Goal: Information Seeking & Learning: Check status

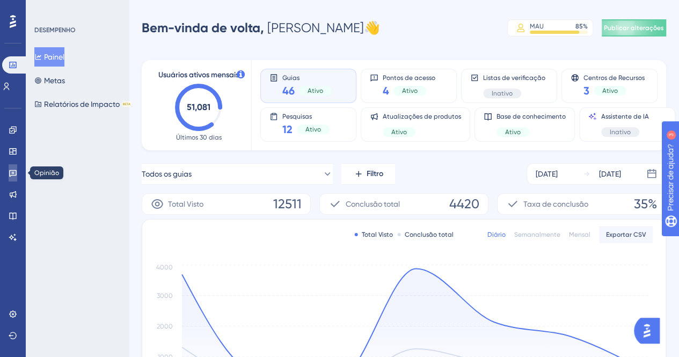
click at [17, 171] on link at bounding box center [13, 172] width 9 height 17
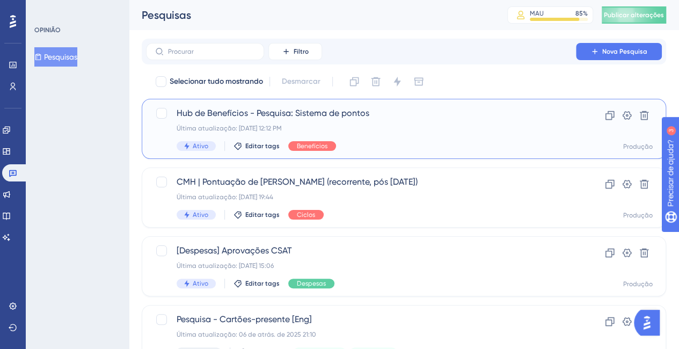
click at [382, 109] on span "Hub de Benefícios - Pesquisa: Sistema de pontos" at bounding box center [361, 113] width 369 height 13
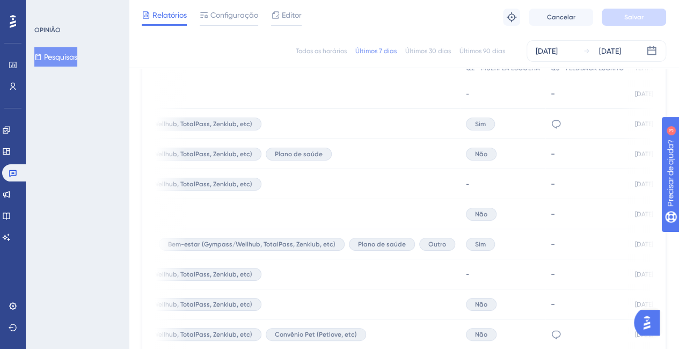
scroll to position [0, 229]
click at [549, 123] on icon at bounding box center [554, 124] width 11 height 11
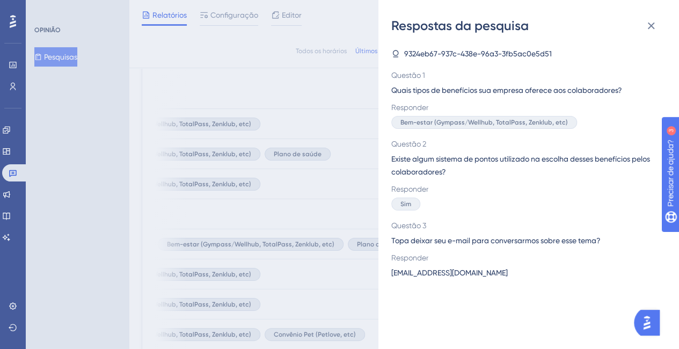
scroll to position [355, 8]
click at [443, 273] on font "[EMAIL_ADDRESS][DOMAIN_NAME]" at bounding box center [449, 272] width 116 height 9
copy font "[EMAIL_ADDRESS][DOMAIN_NAME]"
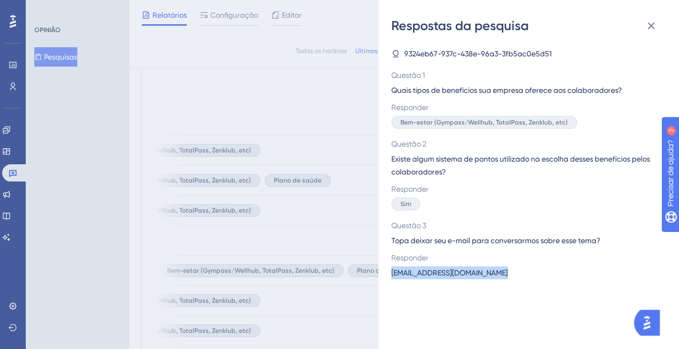
scroll to position [326, 8]
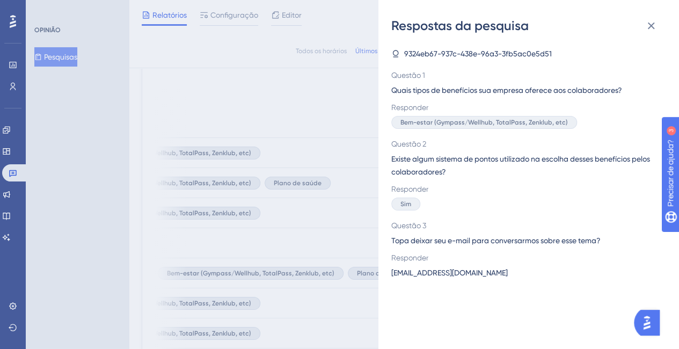
click at [452, 50] on font "9324eb67-937c-438e-96a3-3fb5ac0e5d51" at bounding box center [478, 53] width 148 height 9
click at [464, 273] on font "[EMAIL_ADDRESS][DOMAIN_NAME]" at bounding box center [449, 272] width 116 height 9
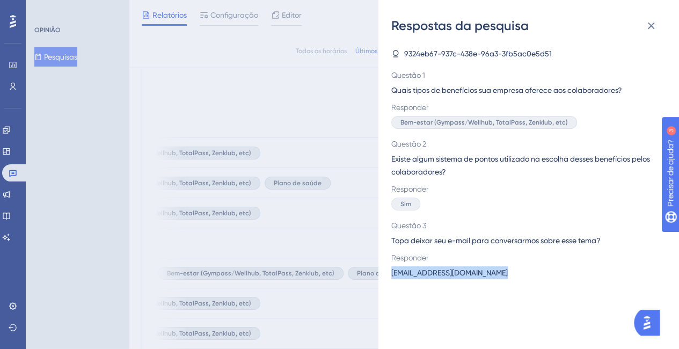
click at [464, 273] on font "[EMAIL_ADDRESS][DOMAIN_NAME]" at bounding box center [449, 272] width 116 height 9
copy font "[EMAIL_ADDRESS][DOMAIN_NAME]"
click at [428, 53] on font "9324eb67-937c-438e-96a3-3fb5ac0e5d51" at bounding box center [478, 53] width 148 height 9
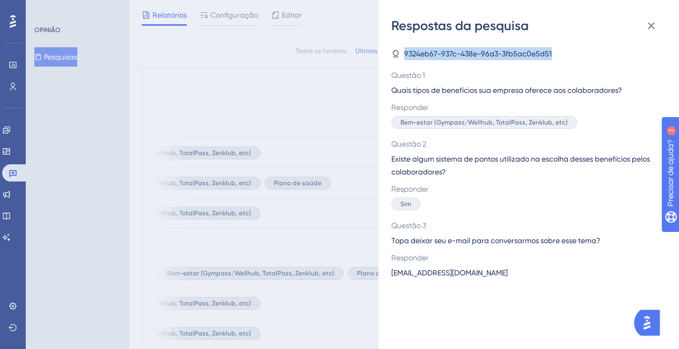
click at [428, 53] on font "9324eb67-937c-438e-96a3-3fb5ac0e5d51" at bounding box center [478, 53] width 148 height 9
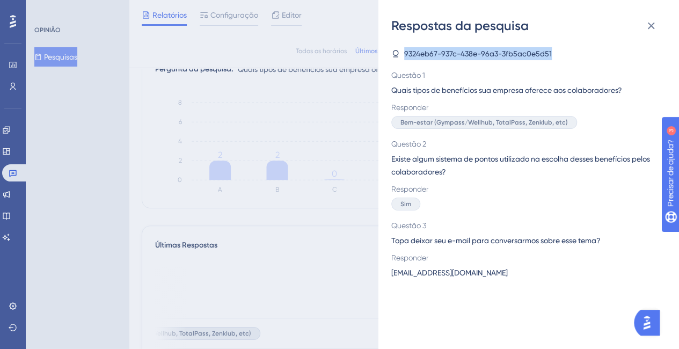
scroll to position [140, 8]
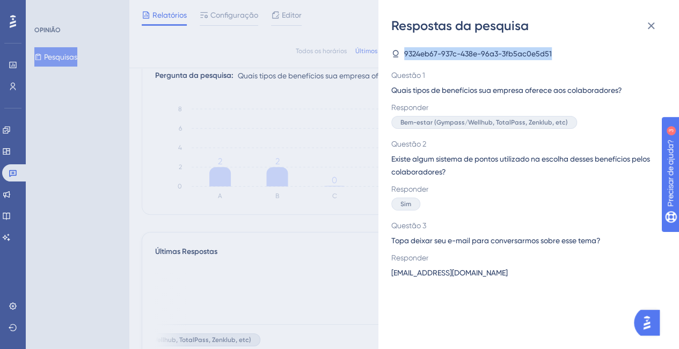
copy font "9324eb67-937c-438e-96a3-3fb5ac0e5d51"
click at [650, 28] on icon at bounding box center [650, 25] width 13 height 13
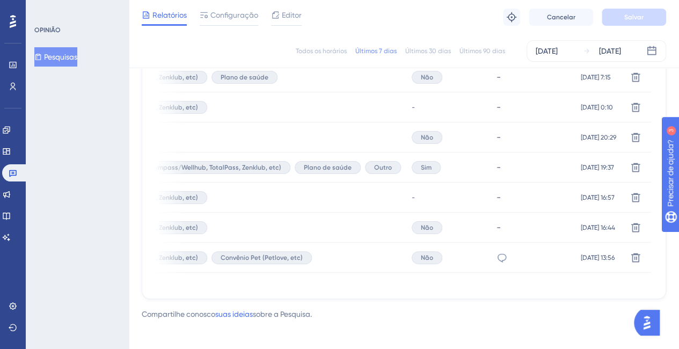
scroll to position [441, 8]
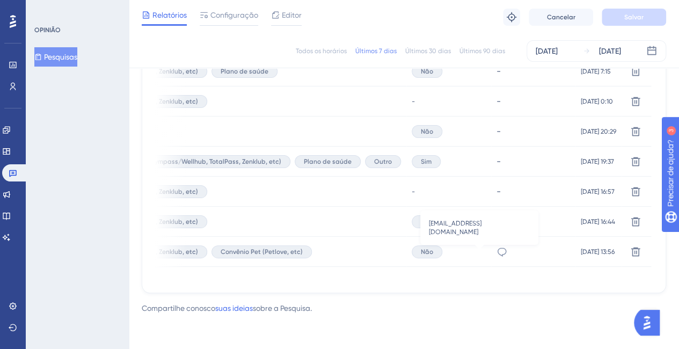
click at [497, 251] on icon at bounding box center [501, 251] width 9 height 9
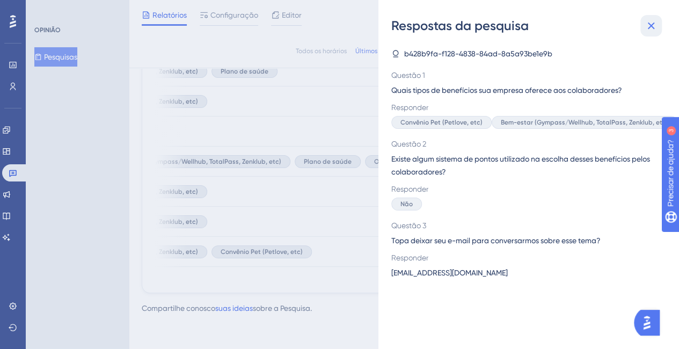
click at [647, 17] on button at bounding box center [650, 25] width 21 height 21
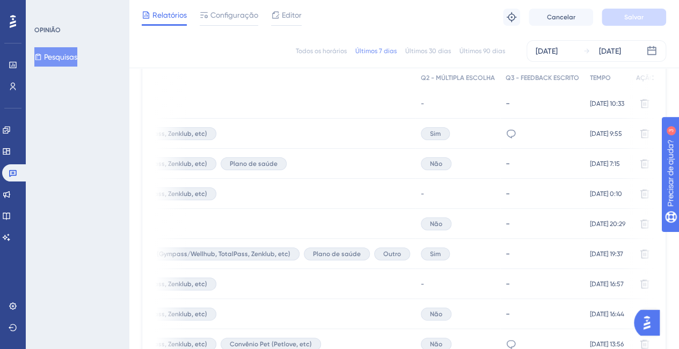
scroll to position [0, 282]
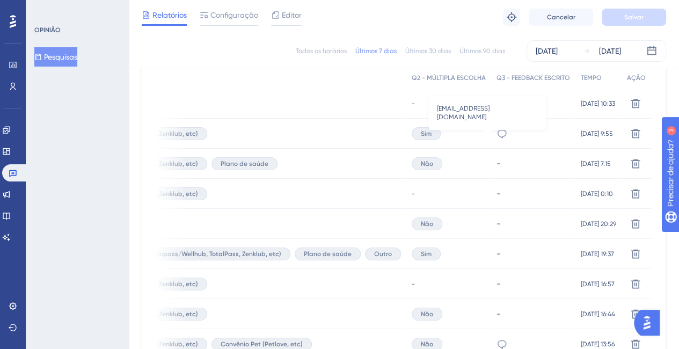
click at [496, 134] on icon at bounding box center [501, 133] width 11 height 11
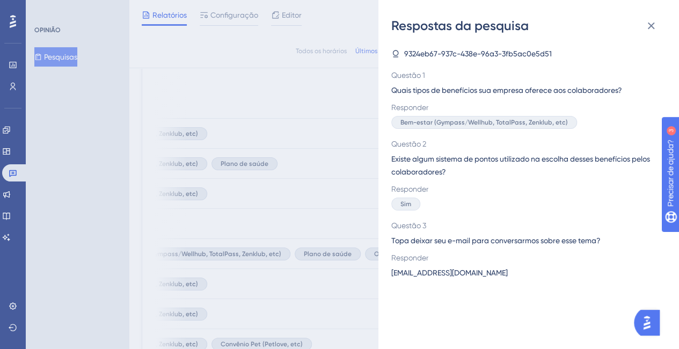
click at [518, 57] on font "9324eb67-937c-438e-96a3-3fb5ac0e5d51" at bounding box center [478, 53] width 148 height 9
copy font "9324eb67-937c-438e-96a3-3fb5ac0e5d51"
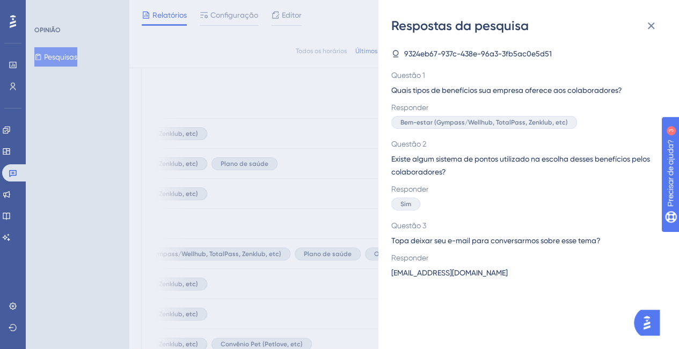
click at [436, 272] on font "[EMAIL_ADDRESS][DOMAIN_NAME]" at bounding box center [449, 272] width 116 height 9
copy font "[EMAIL_ADDRESS][DOMAIN_NAME]"
click at [467, 50] on font "9324eb67-937c-438e-96a3-3fb5ac0e5d51" at bounding box center [478, 53] width 148 height 9
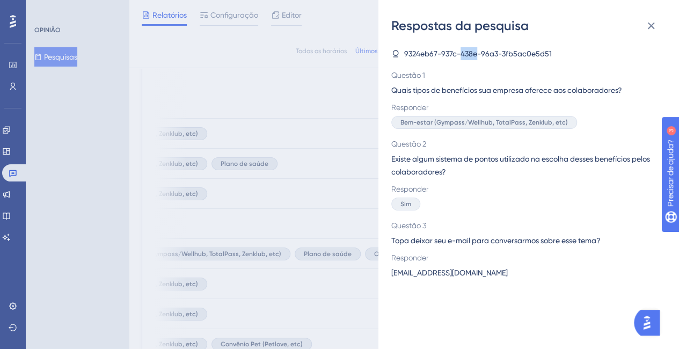
click at [467, 50] on font "9324eb67-937c-438e-96a3-3fb5ac0e5d51" at bounding box center [478, 53] width 148 height 9
copy font "9324eb67-937c-438e-96a3-3fb5ac0e5d51"
click at [455, 150] on span "Questão 2" at bounding box center [524, 143] width 266 height 13
click at [421, 274] on font "[EMAIL_ADDRESS][DOMAIN_NAME]" at bounding box center [449, 272] width 116 height 9
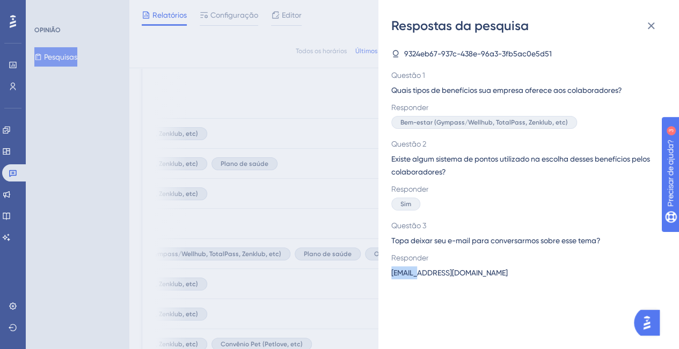
click at [421, 274] on font "[EMAIL_ADDRESS][DOMAIN_NAME]" at bounding box center [449, 272] width 116 height 9
copy font "[EMAIL_ADDRESS][DOMAIN_NAME]"
click at [649, 24] on icon at bounding box center [651, 26] width 7 height 7
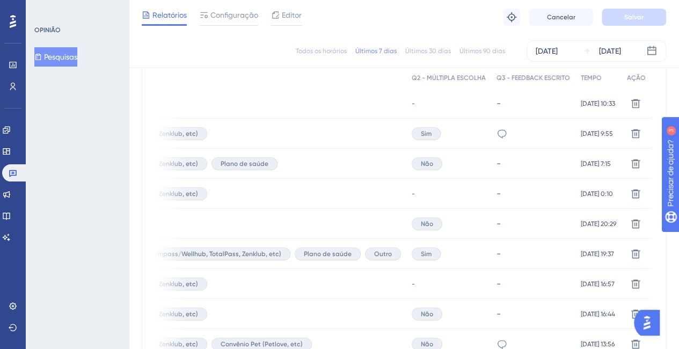
scroll to position [346, 8]
click at [496, 136] on icon at bounding box center [501, 133] width 11 height 11
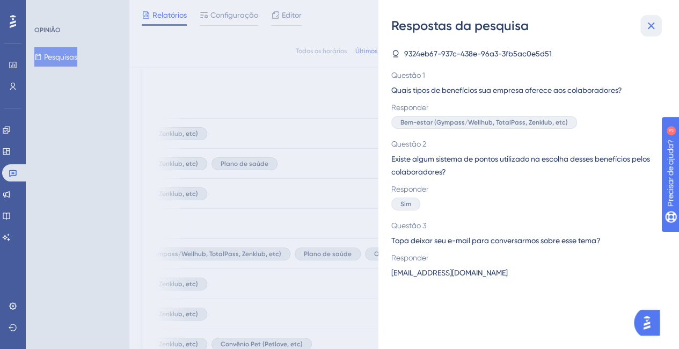
click at [651, 26] on icon at bounding box center [651, 26] width 7 height 7
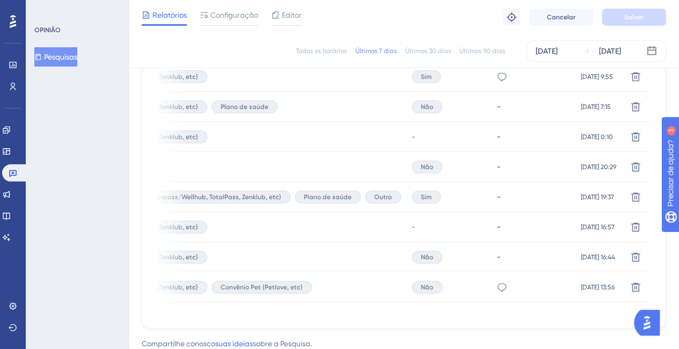
scroll to position [408, 8]
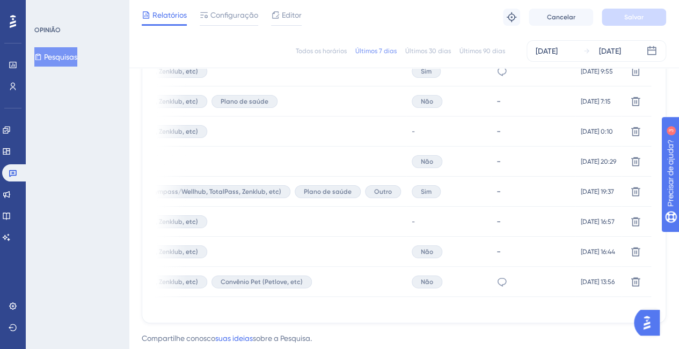
click at [496, 190] on div "-" at bounding box center [533, 191] width 74 height 10
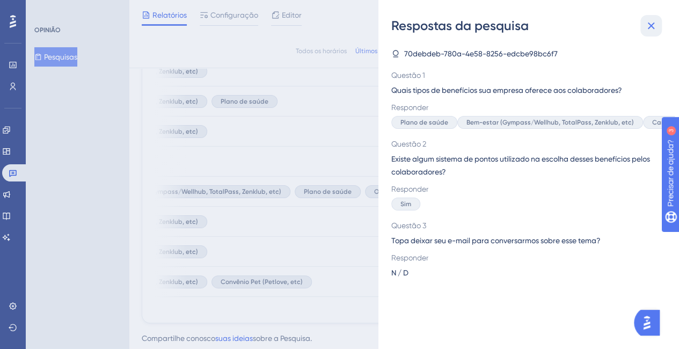
click at [652, 26] on icon at bounding box center [650, 25] width 13 height 13
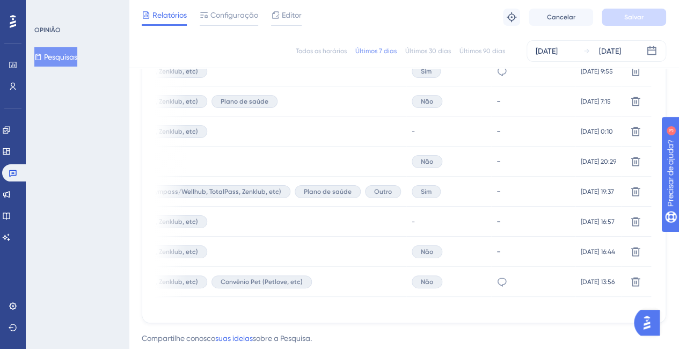
scroll to position [441, 8]
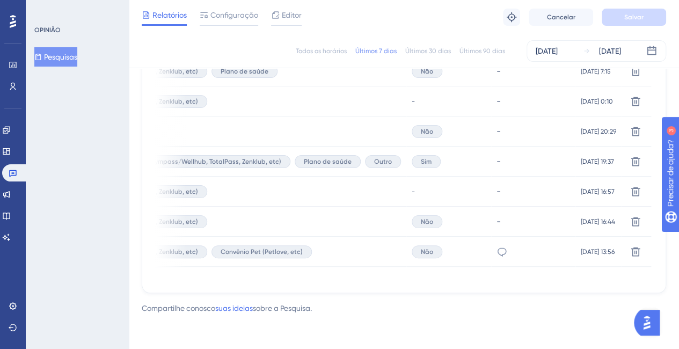
click at [491, 245] on div "[EMAIL_ADDRESS][DOMAIN_NAME]" at bounding box center [533, 252] width 84 height 30
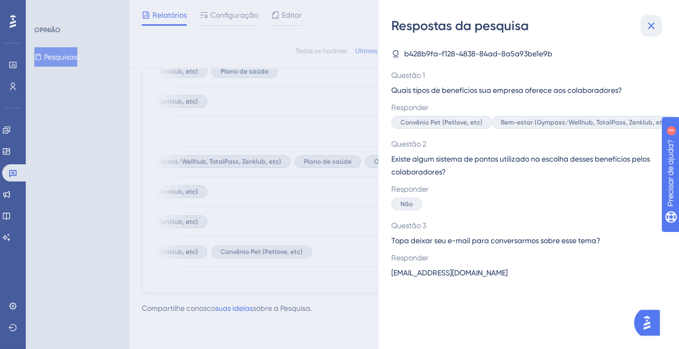
click at [650, 23] on icon at bounding box center [650, 25] width 13 height 13
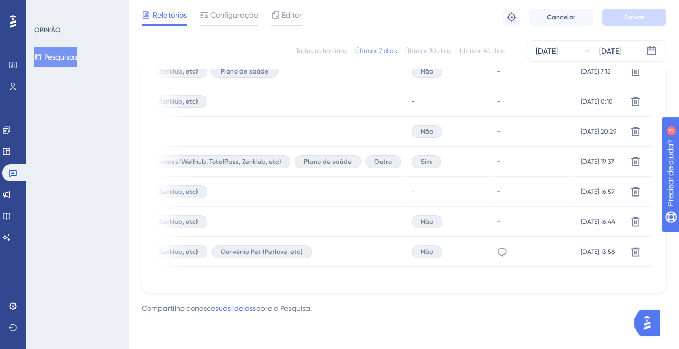
click at [496, 254] on div "[EMAIL_ADDRESS][DOMAIN_NAME]" at bounding box center [501, 252] width 11 height 30
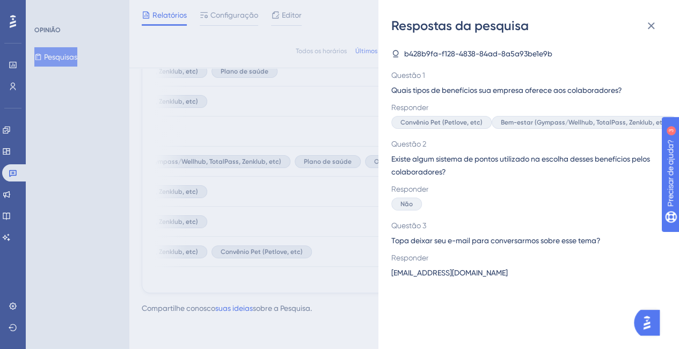
click at [466, 274] on font "[EMAIL_ADDRESS][DOMAIN_NAME]" at bounding box center [449, 272] width 116 height 9
copy font "[EMAIL_ADDRESS][DOMAIN_NAME]"
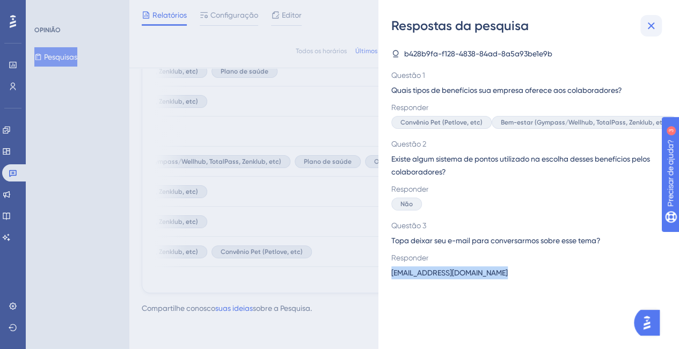
click at [648, 33] on button at bounding box center [650, 25] width 21 height 21
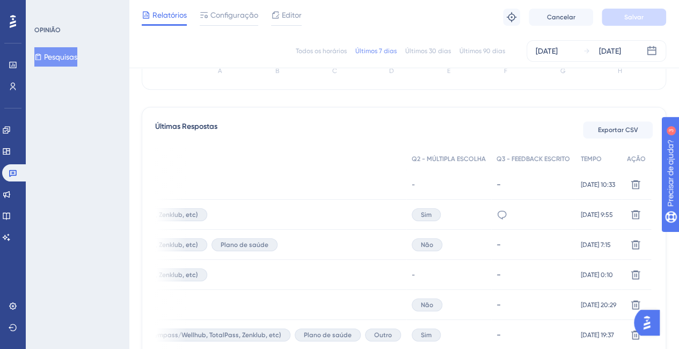
scroll to position [264, 8]
